Goal: Information Seeking & Learning: Understand process/instructions

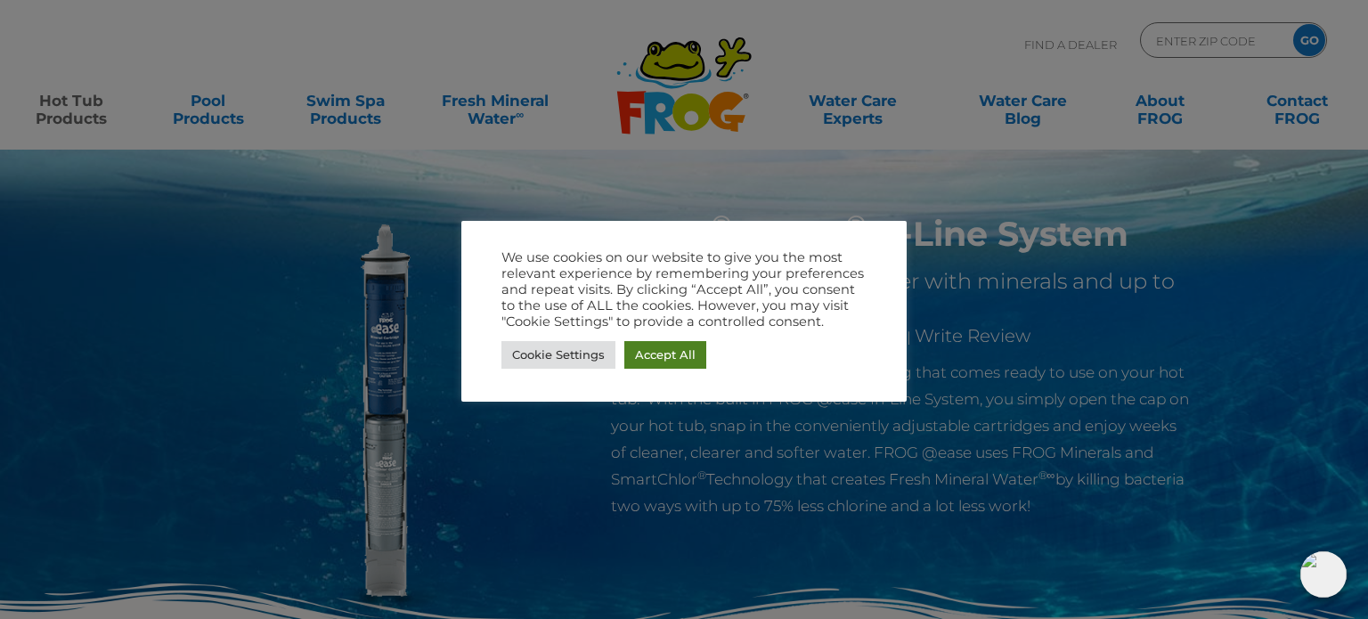
click at [670, 361] on link "Accept All" at bounding box center [665, 355] width 82 height 28
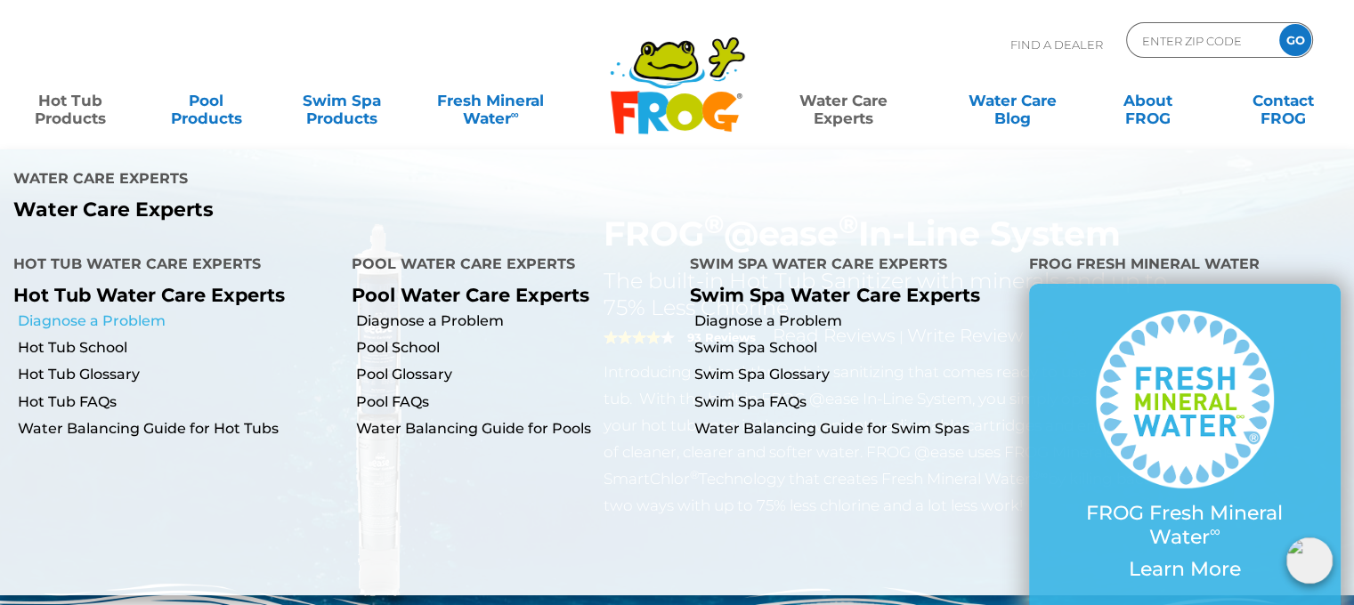
click at [134, 312] on link "Diagnose a Problem" at bounding box center [178, 322] width 321 height 20
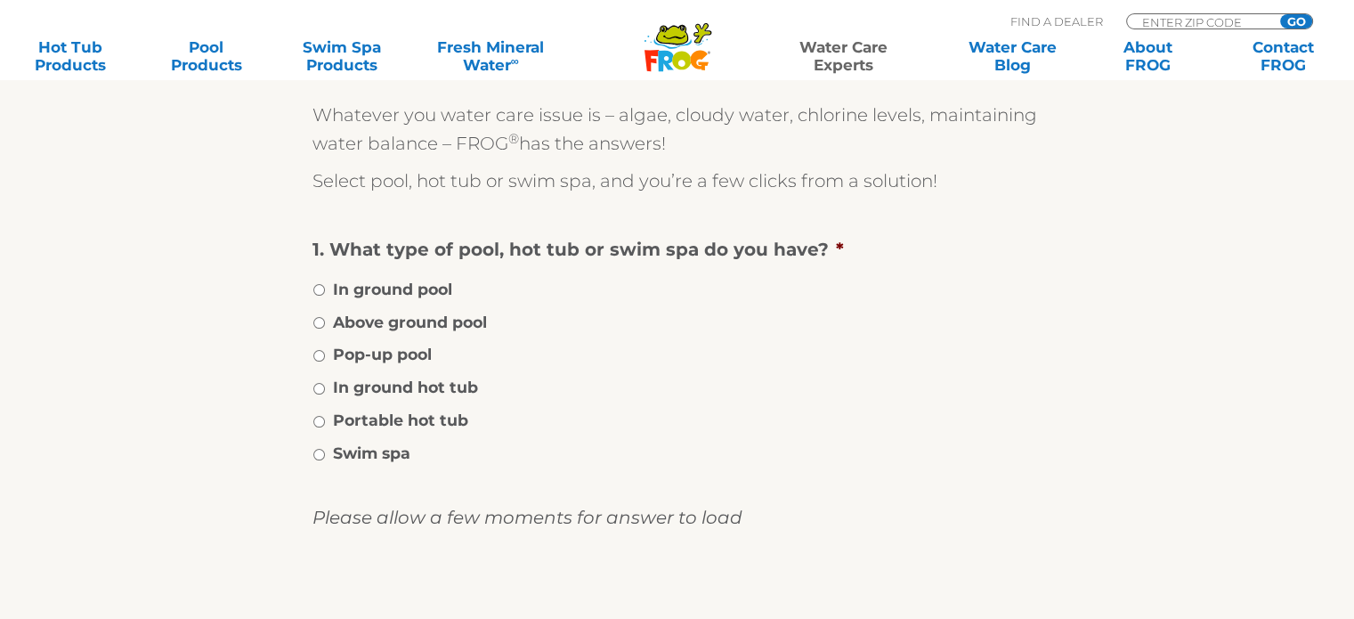
scroll to position [297, 0]
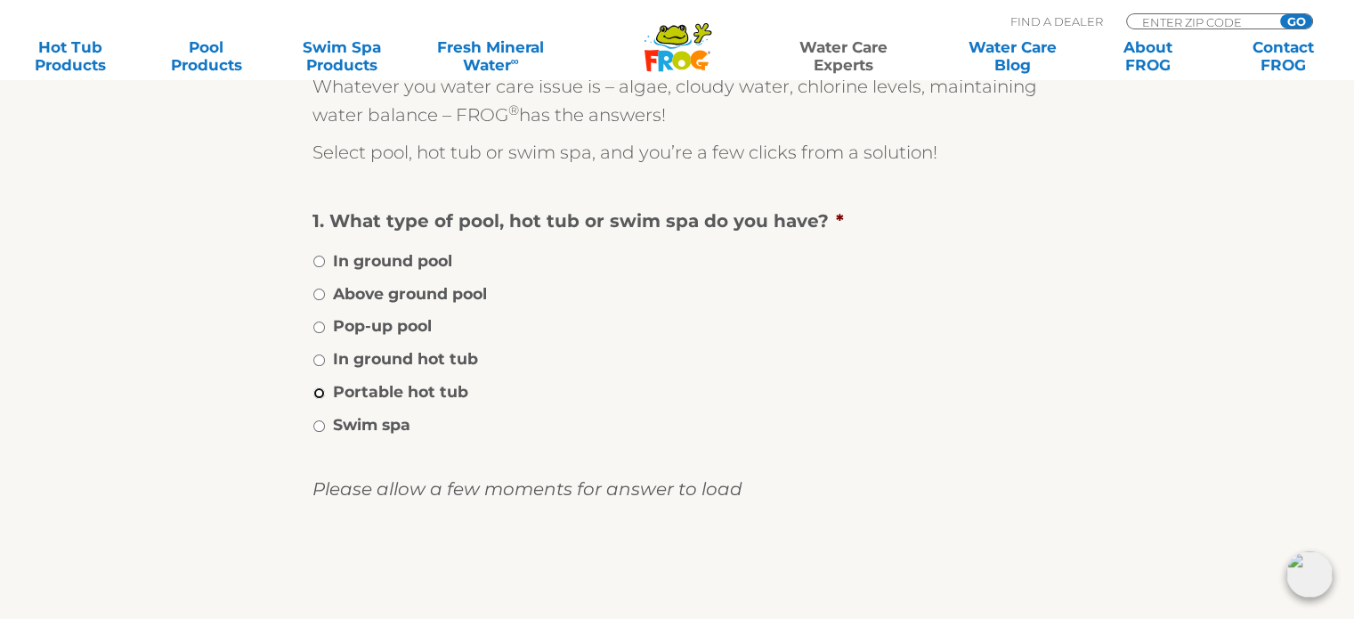
click at [318, 394] on input "Portable hot tub" at bounding box center [319, 393] width 12 height 12
radio input "true"
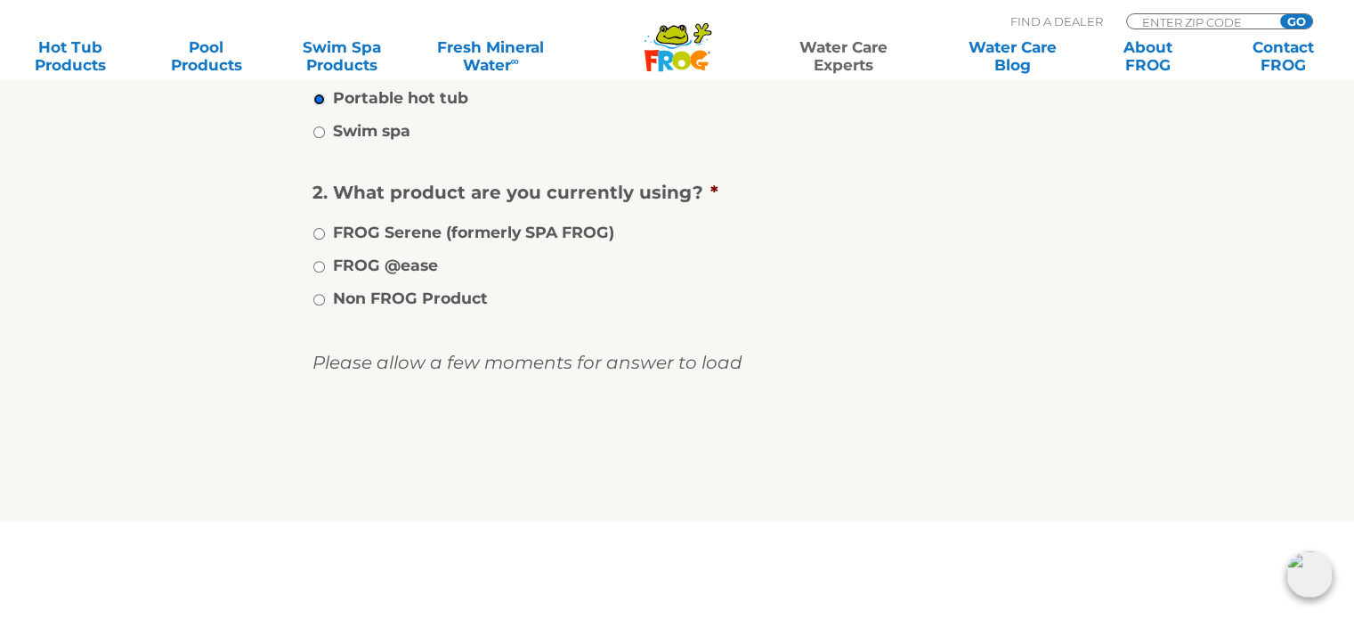
scroll to position [593, 0]
click at [323, 231] on input "FROG Serene (formerly SPA FROG)" at bounding box center [319, 232] width 12 height 12
radio input "true"
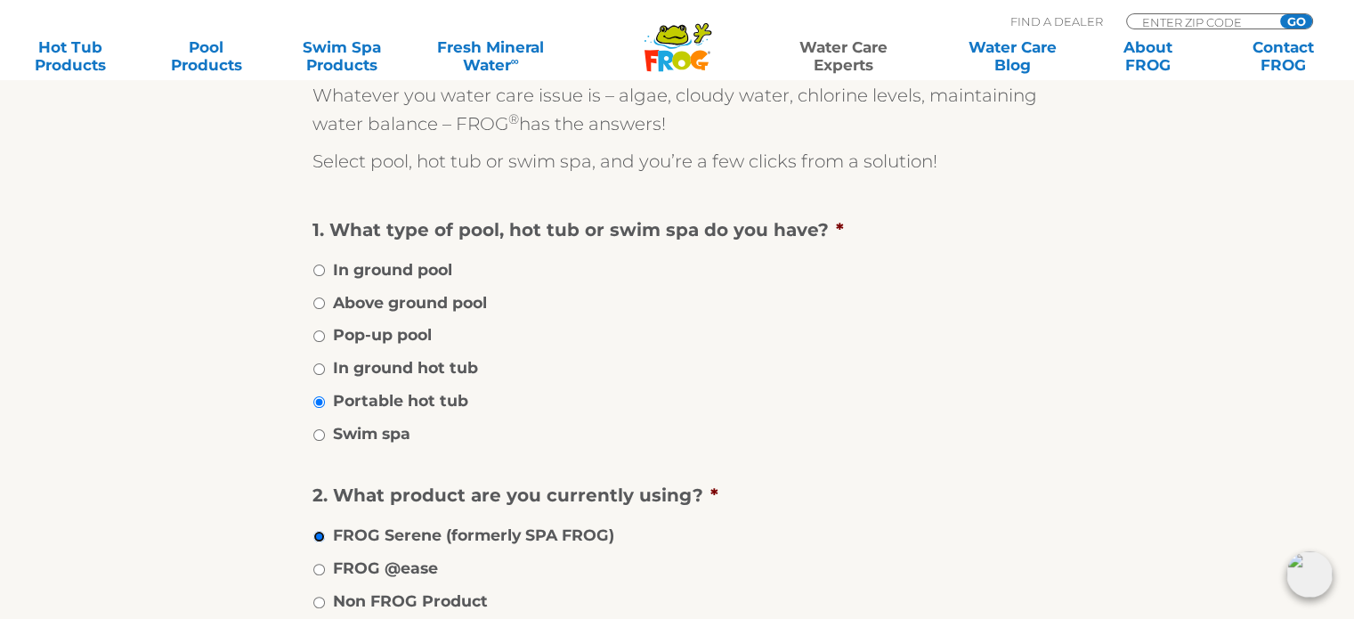
scroll to position [0, 0]
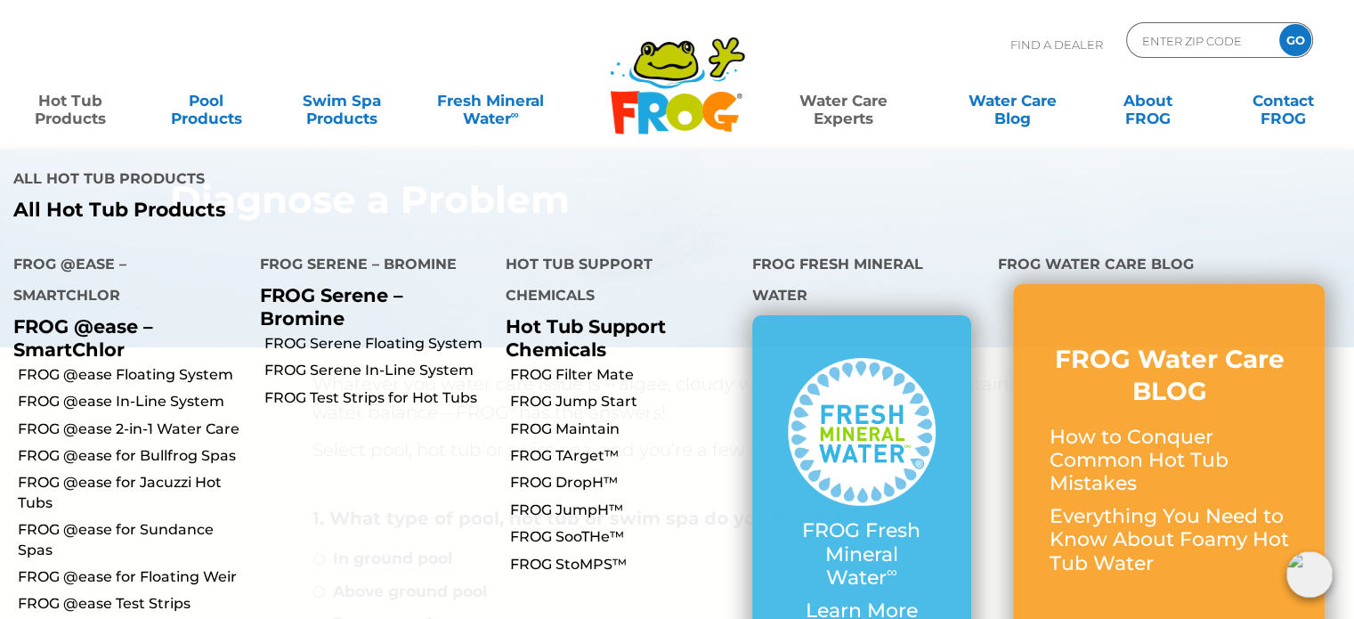
click at [72, 118] on link "Hot Tub Products" at bounding box center [70, 101] width 105 height 36
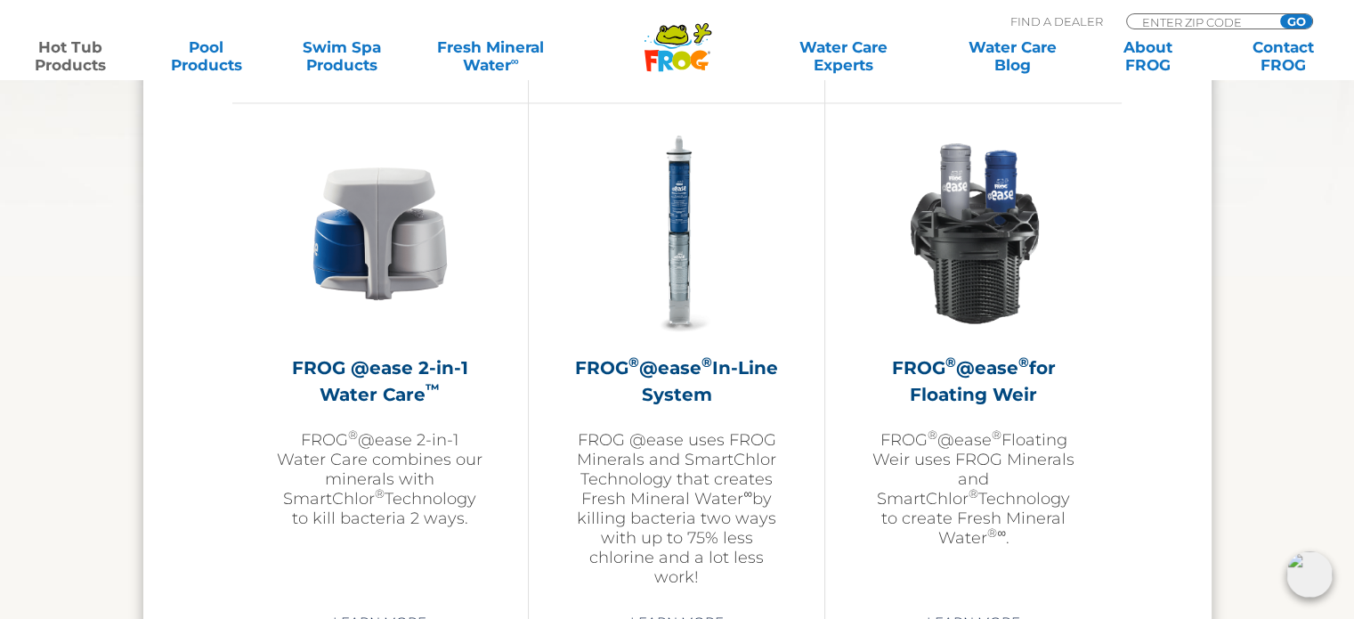
scroll to position [2598, 0]
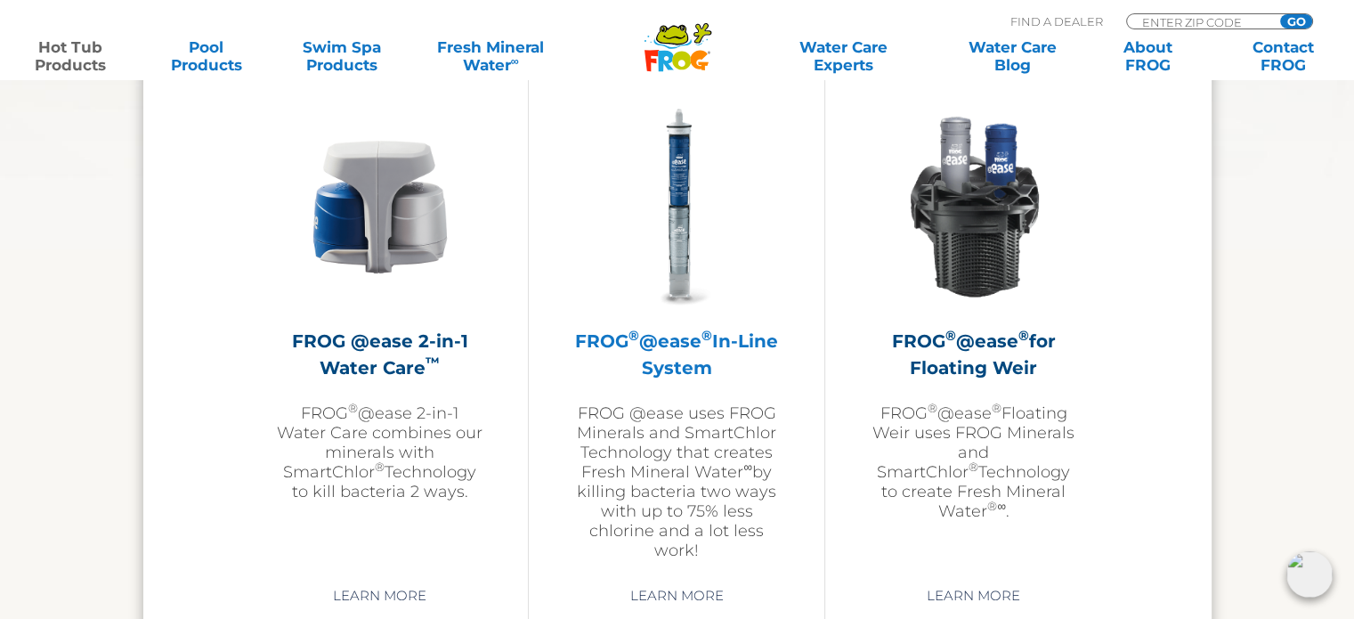
click at [671, 223] on img at bounding box center [676, 206] width 207 height 207
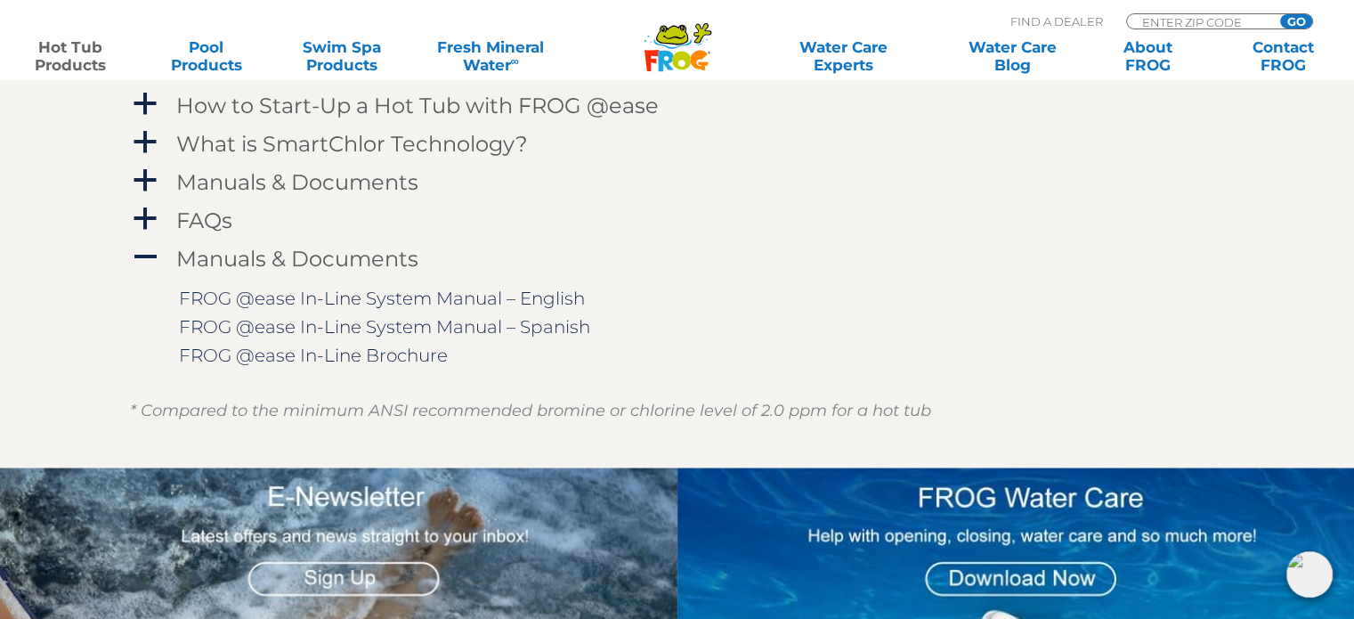
scroll to position [1921, 0]
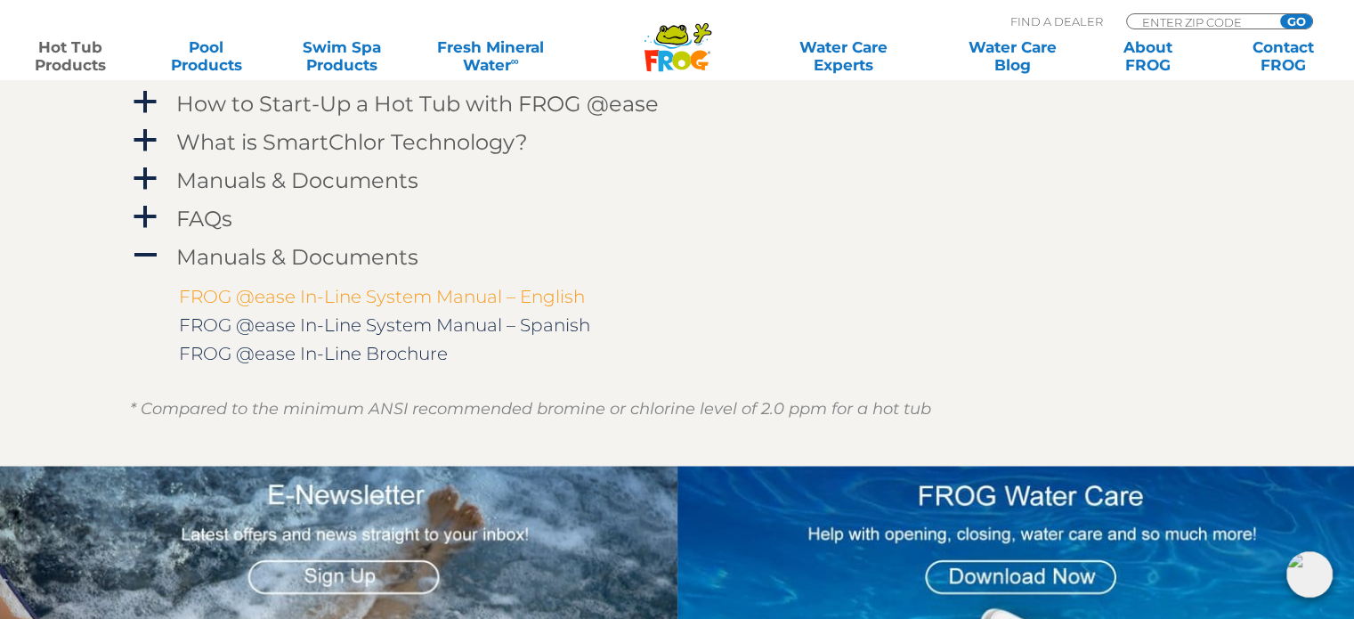
click at [332, 288] on link "FROG @ease In-Line System Manual – English" at bounding box center [382, 296] width 406 height 21
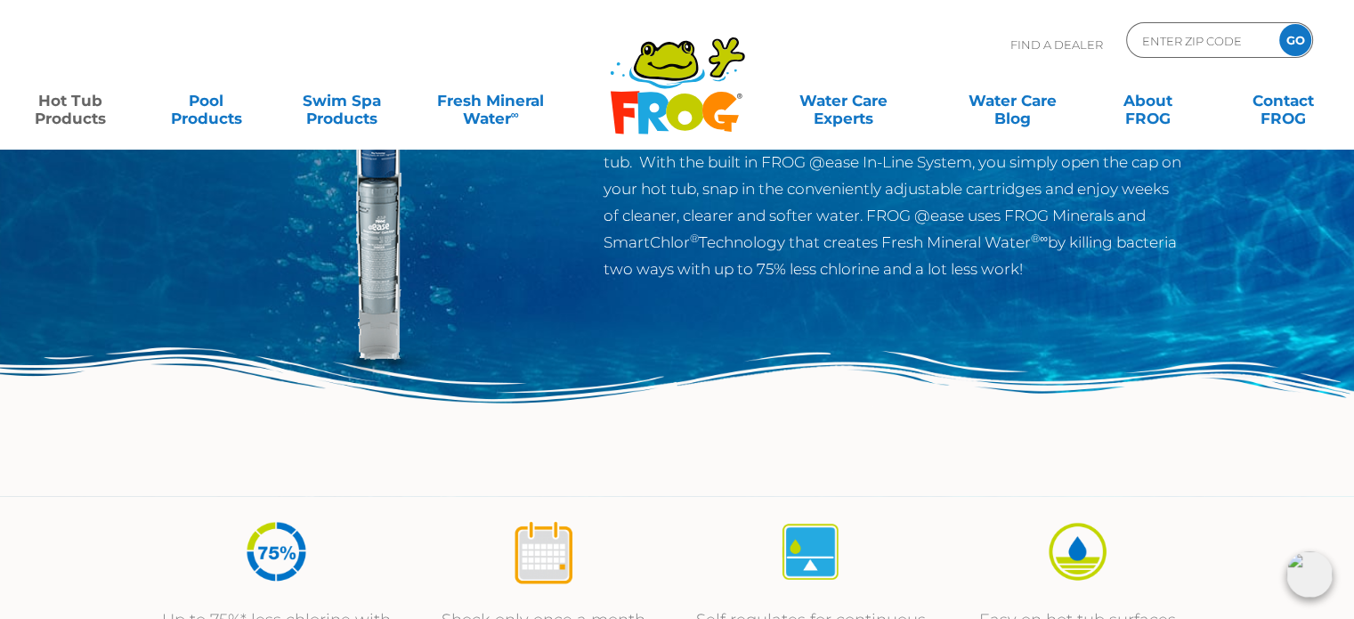
scroll to position [0, 0]
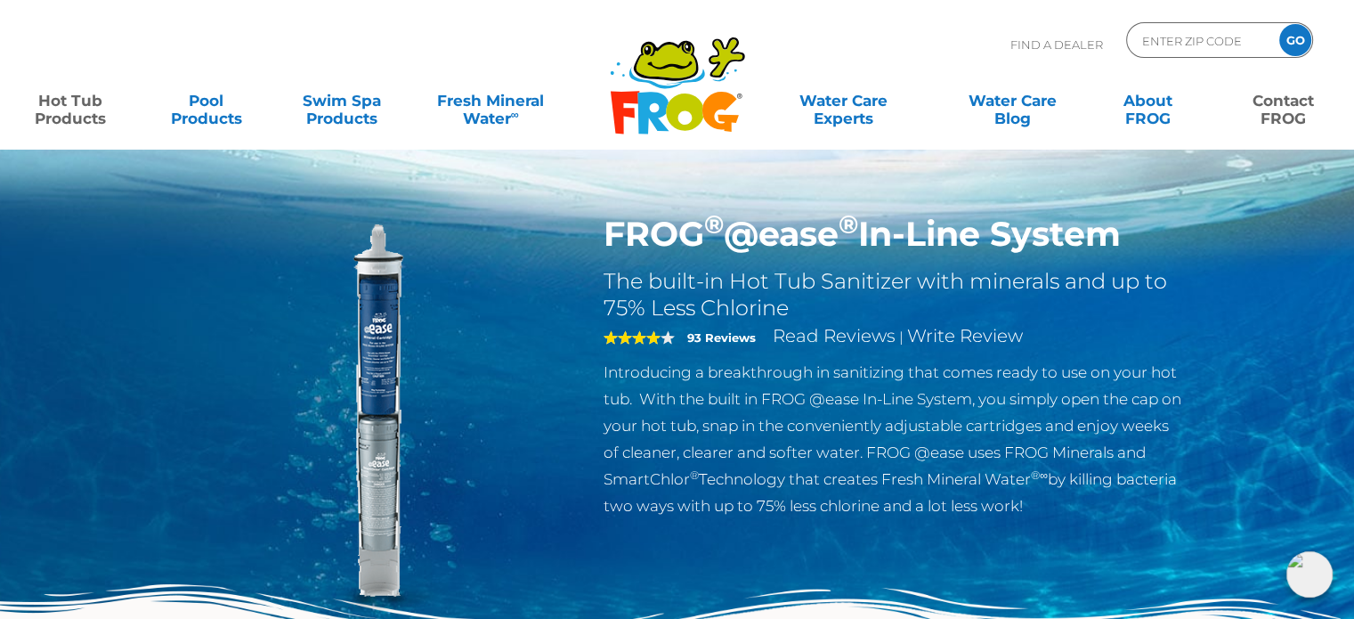
click at [1268, 113] on link "Contact FROG" at bounding box center [1283, 101] width 105 height 36
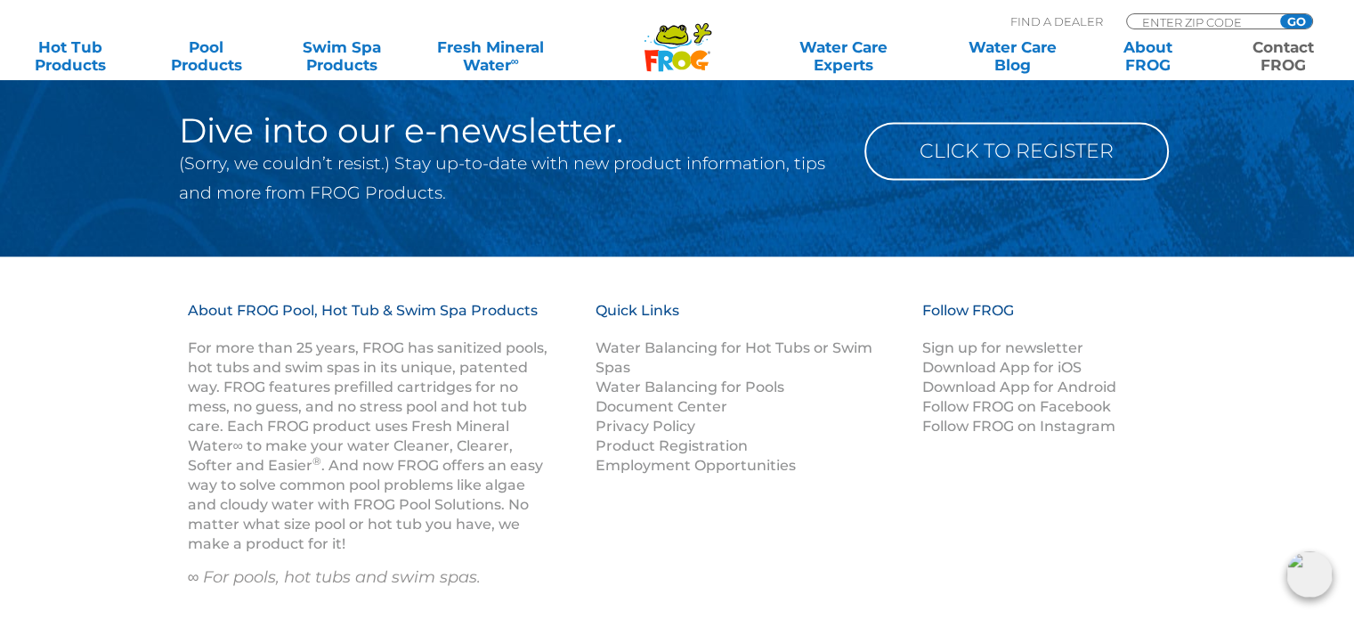
scroll to position [2709, 0]
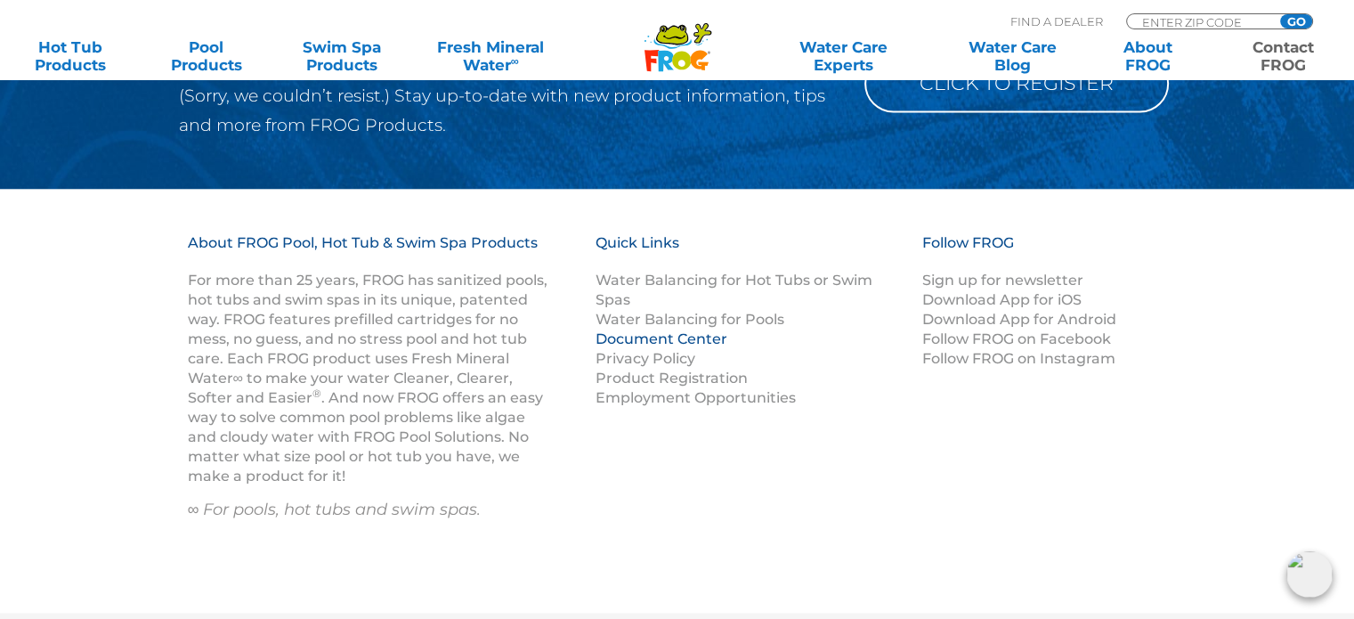
click at [662, 338] on link "Document Center" at bounding box center [662, 338] width 132 height 17
